Goal: Information Seeking & Learning: Learn about a topic

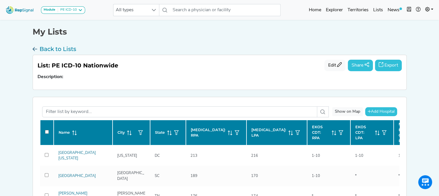
click at [35, 47] on icon at bounding box center [35, 50] width 5 height 9
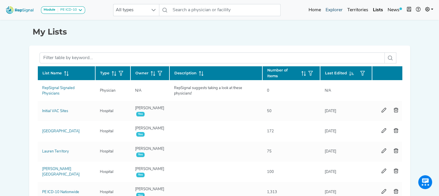
click at [337, 9] on link "Explorer" at bounding box center [334, 10] width 22 height 12
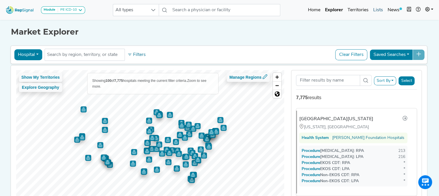
click at [379, 12] on link "Lists" at bounding box center [378, 10] width 14 height 12
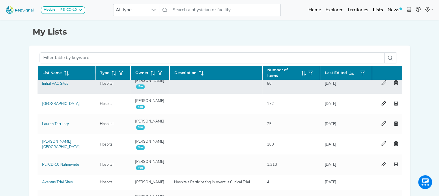
scroll to position [30, 0]
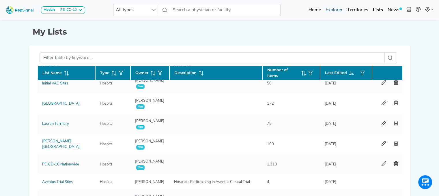
click at [329, 10] on link "Explorer" at bounding box center [334, 10] width 22 height 12
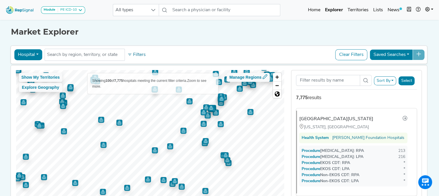
click at [181, 130] on img "Map marker" at bounding box center [184, 131] width 6 height 6
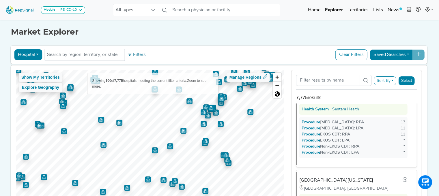
scroll to position [8684, 0]
click at [169, 149] on img "Map marker" at bounding box center [170, 147] width 6 height 6
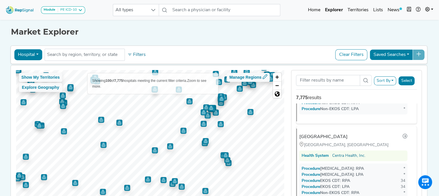
scroll to position [2865, 0]
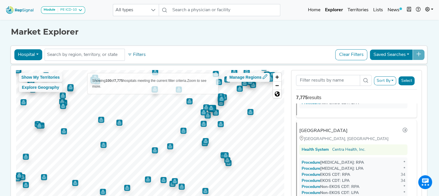
click at [31, 56] on button "Hospital" at bounding box center [28, 54] width 28 height 11
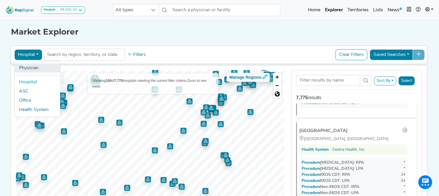
click at [30, 68] on link "Physician" at bounding box center [37, 68] width 46 height 9
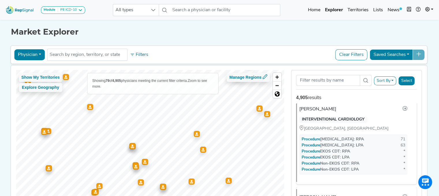
scroll to position [0, 0]
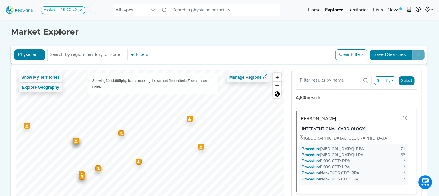
click at [200, 146] on icon "Map marker" at bounding box center [201, 146] width 3 height 3
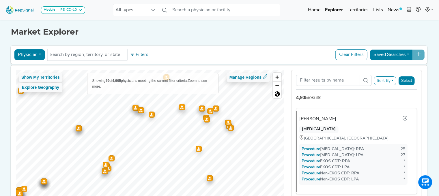
click at [197, 148] on icon "Map marker" at bounding box center [198, 148] width 3 height 3
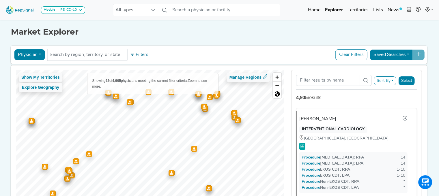
click at [193, 149] on icon "Map marker" at bounding box center [194, 148] width 3 height 3
click at [193, 148] on icon "Map marker" at bounding box center [194, 148] width 3 height 3
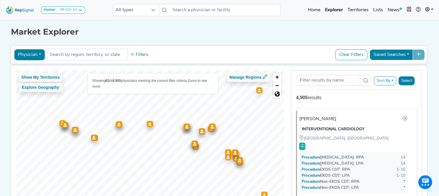
click at [194, 148] on icon "Map marker" at bounding box center [195, 146] width 3 height 3
click at [192, 142] on div "Map marker" at bounding box center [195, 144] width 6 height 6
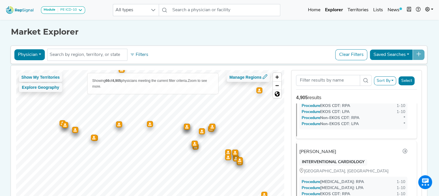
click at [209, 129] on div "Map marker" at bounding box center [212, 127] width 6 height 6
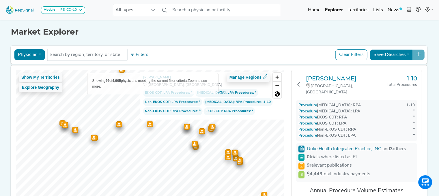
click at [208, 130] on div "Map marker" at bounding box center [211, 129] width 6 height 6
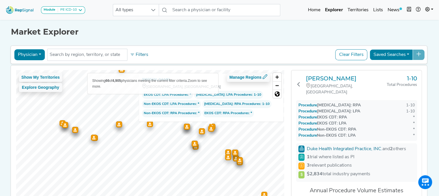
click at [201, 132] on icon "Map marker" at bounding box center [201, 131] width 3 height 3
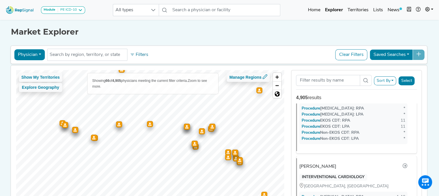
click at [184, 129] on div "Map marker" at bounding box center [187, 127] width 6 height 6
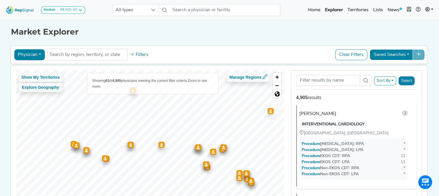
click at [129, 146] on icon "Map marker" at bounding box center [130, 144] width 3 height 3
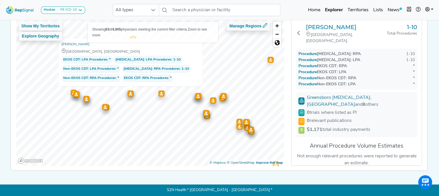
scroll to position [54, 0]
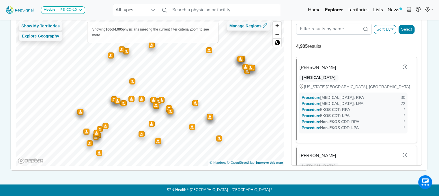
click at [209, 115] on icon "Map marker" at bounding box center [210, 116] width 3 height 3
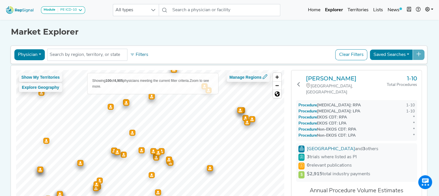
scroll to position [0, 0]
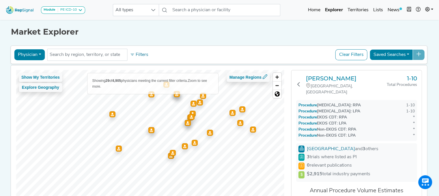
click at [172, 153] on icon "Map marker" at bounding box center [172, 152] width 3 height 3
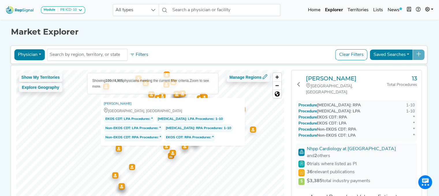
click at [170, 157] on icon "Map marker" at bounding box center [171, 155] width 3 height 3
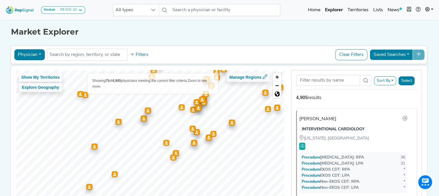
click at [165, 143] on icon "Map marker" at bounding box center [166, 142] width 3 height 3
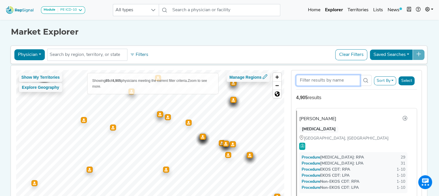
click at [334, 76] on input "Search Term" at bounding box center [328, 80] width 64 height 11
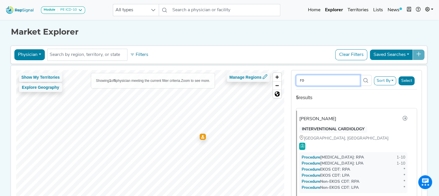
type input "r"
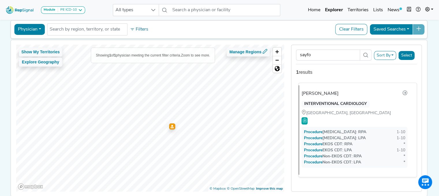
click at [339, 110] on div "[GEOGRAPHIC_DATA], [GEOGRAPHIC_DATA]" at bounding box center [355, 113] width 106 height 6
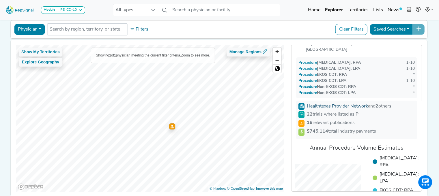
scroll to position [0, 0]
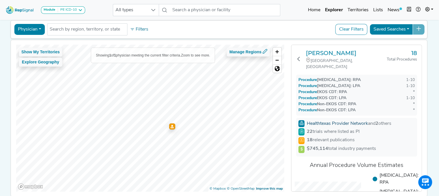
click at [343, 122] on link "Healthtexas Provider Network" at bounding box center [337, 124] width 61 height 5
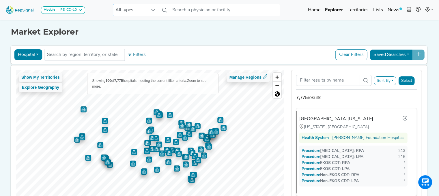
click at [150, 15] on div at bounding box center [153, 10] width 11 height 12
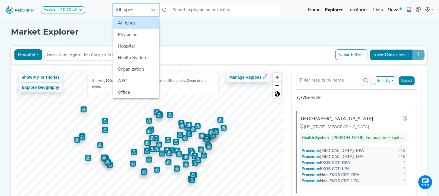
scroll to position [0, 4]
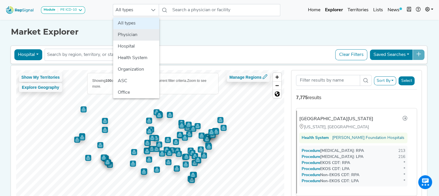
click at [133, 32] on li "Physician" at bounding box center [136, 35] width 46 height 12
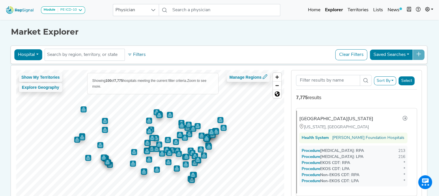
click at [16, 54] on button "Hospital" at bounding box center [28, 54] width 28 height 11
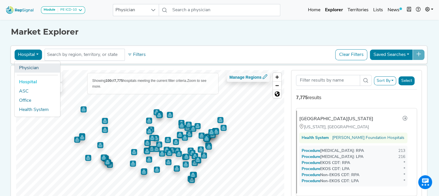
click at [27, 68] on link "Physician" at bounding box center [37, 68] width 46 height 9
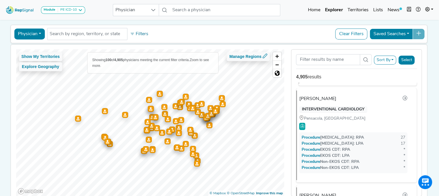
scroll to position [5921, 0]
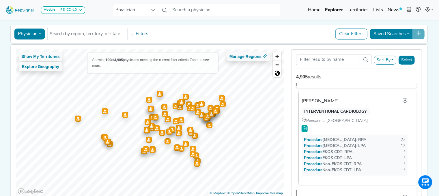
click at [320, 101] on div "Rohit Amin" at bounding box center [320, 101] width 37 height 7
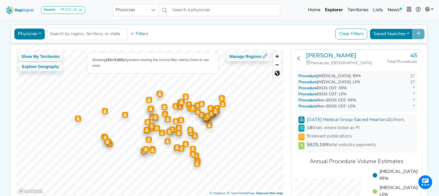
scroll to position [0, 0]
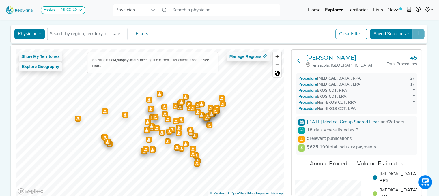
click at [297, 59] on icon at bounding box center [299, 60] width 5 height 5
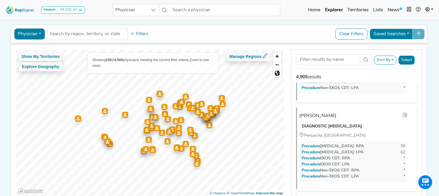
scroll to position [144, 0]
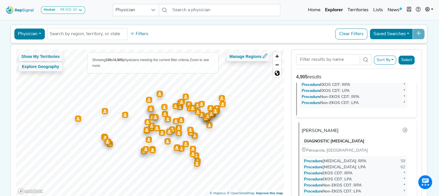
click at [344, 132] on div "Amit Gupta" at bounding box center [355, 131] width 106 height 8
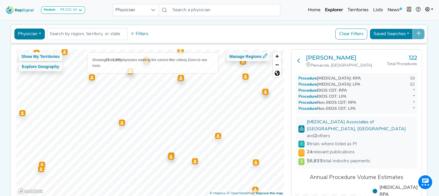
click at [297, 62] on icon at bounding box center [299, 60] width 5 height 5
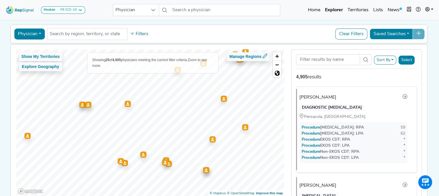
scroll to position [0, 0]
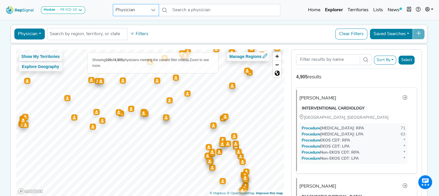
click at [132, 11] on span "Physician" at bounding box center [130, 10] width 35 height 12
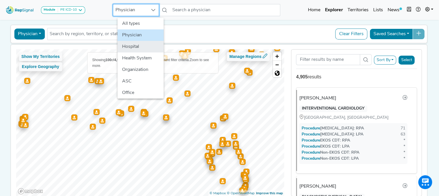
click at [131, 49] on li "Hospital" at bounding box center [141, 47] width 46 height 12
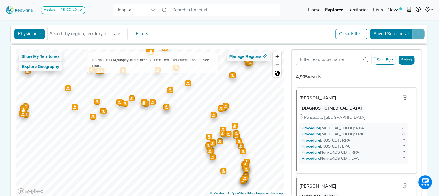
click at [24, 33] on button "Physician" at bounding box center [29, 34] width 31 height 11
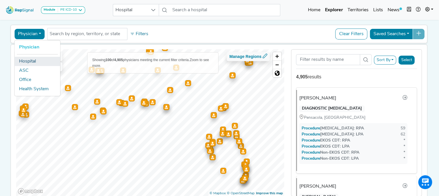
click at [27, 57] on link "Hospital" at bounding box center [37, 61] width 46 height 9
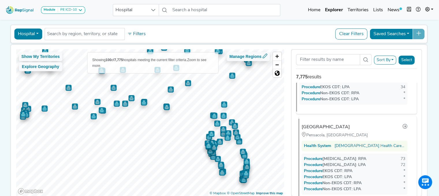
scroll to position [260, 0]
